Goal: Entertainment & Leisure: Consume media (video, audio)

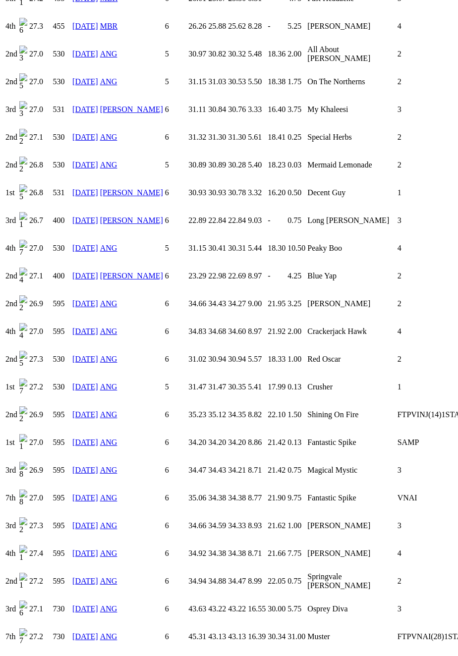
scroll to position [1214, 0]
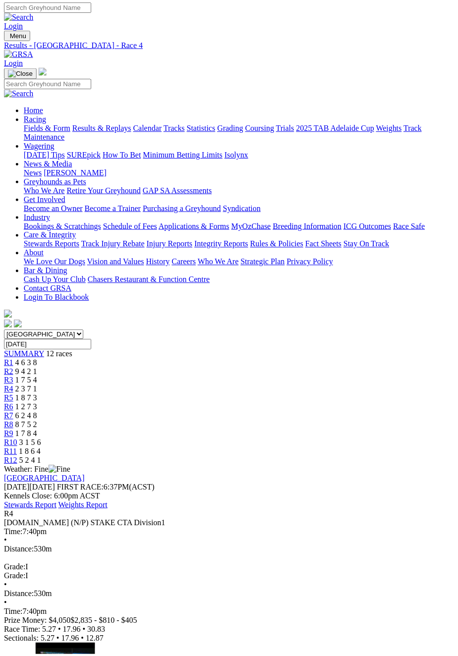
scroll to position [1, 0]
click at [56, 502] on link "Stewards Report" at bounding box center [30, 506] width 53 height 8
